Goal: Go to known website: Go to known website

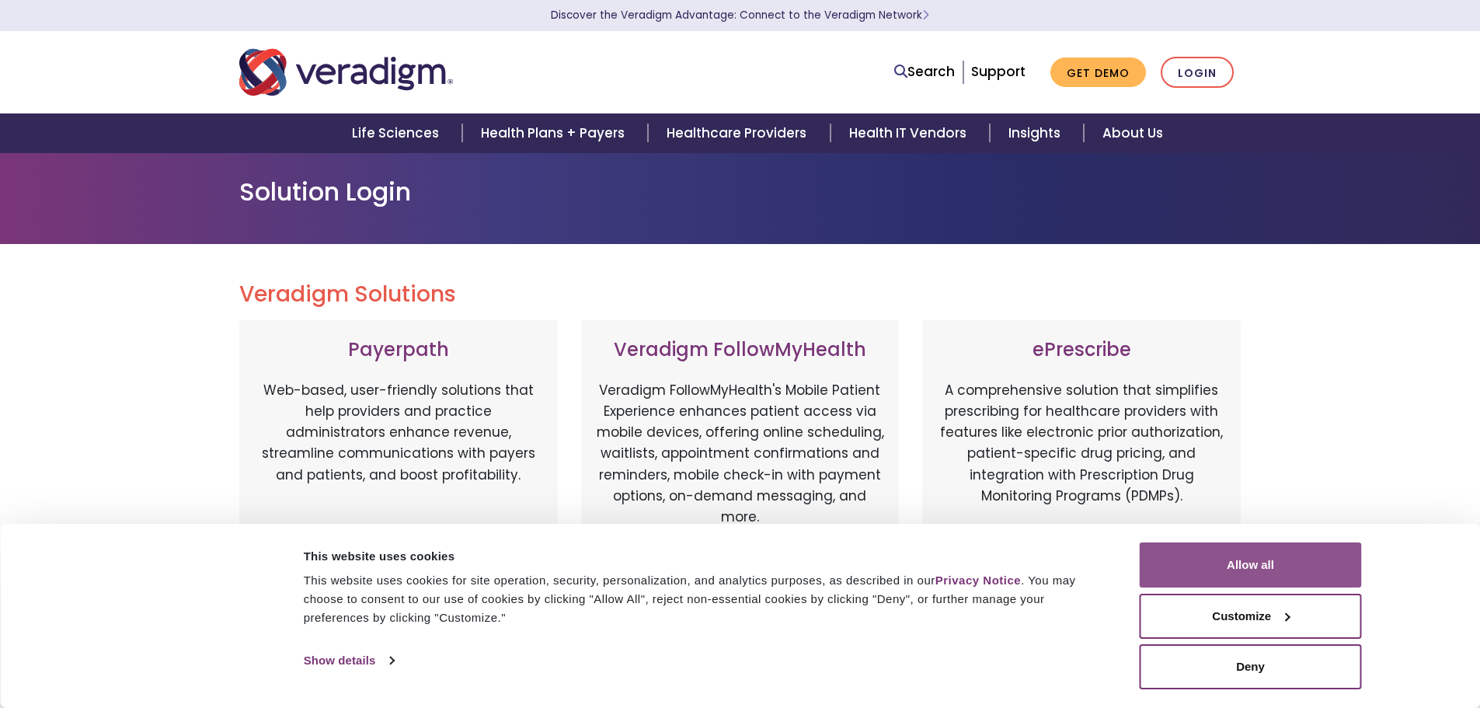
click at [1241, 571] on button "Allow all" at bounding box center [1251, 564] width 222 height 45
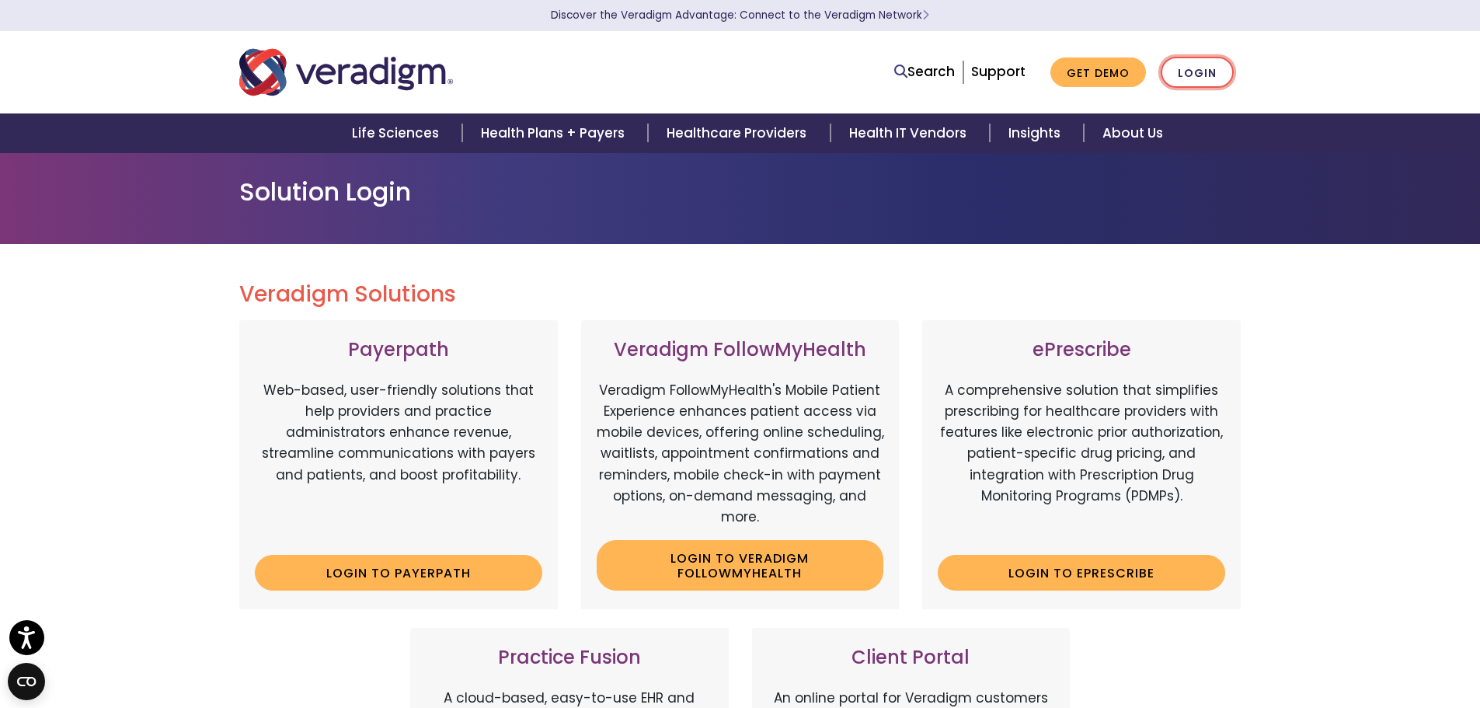
click at [1204, 68] on link "Login" at bounding box center [1197, 73] width 73 height 32
click at [1213, 69] on link "Login" at bounding box center [1197, 73] width 73 height 32
click at [1209, 74] on link "Login" at bounding box center [1197, 73] width 73 height 32
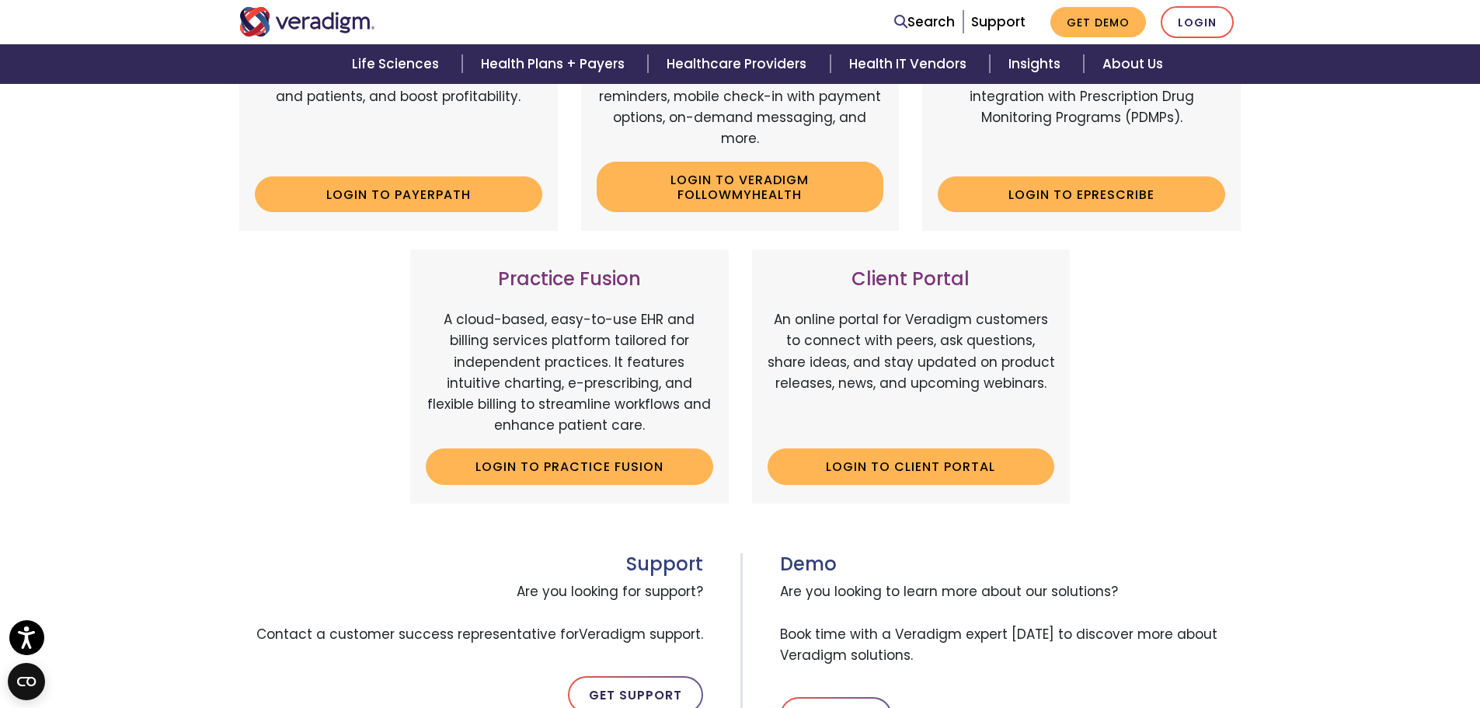
scroll to position [388, 0]
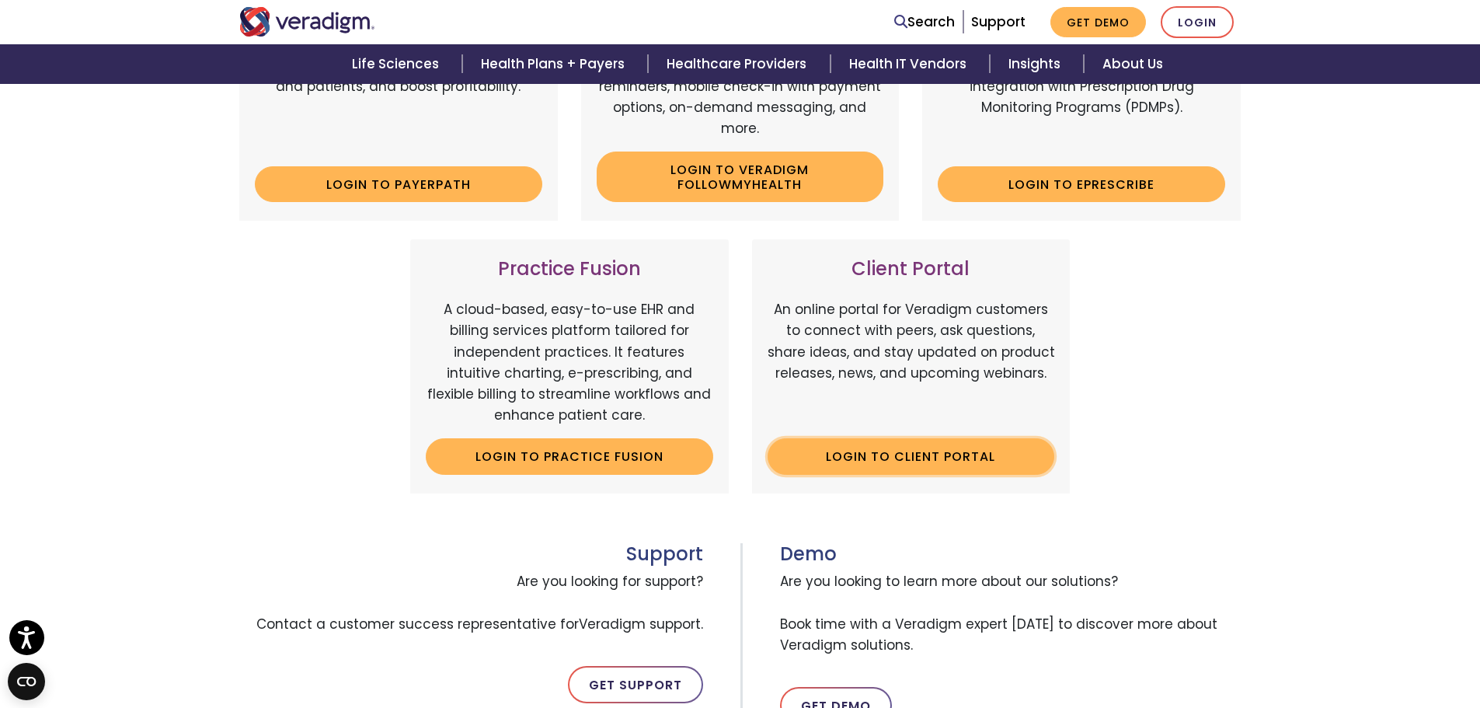
click at [962, 465] on link "Login to Client Portal" at bounding box center [910, 456] width 287 height 36
